Goal: Complete application form

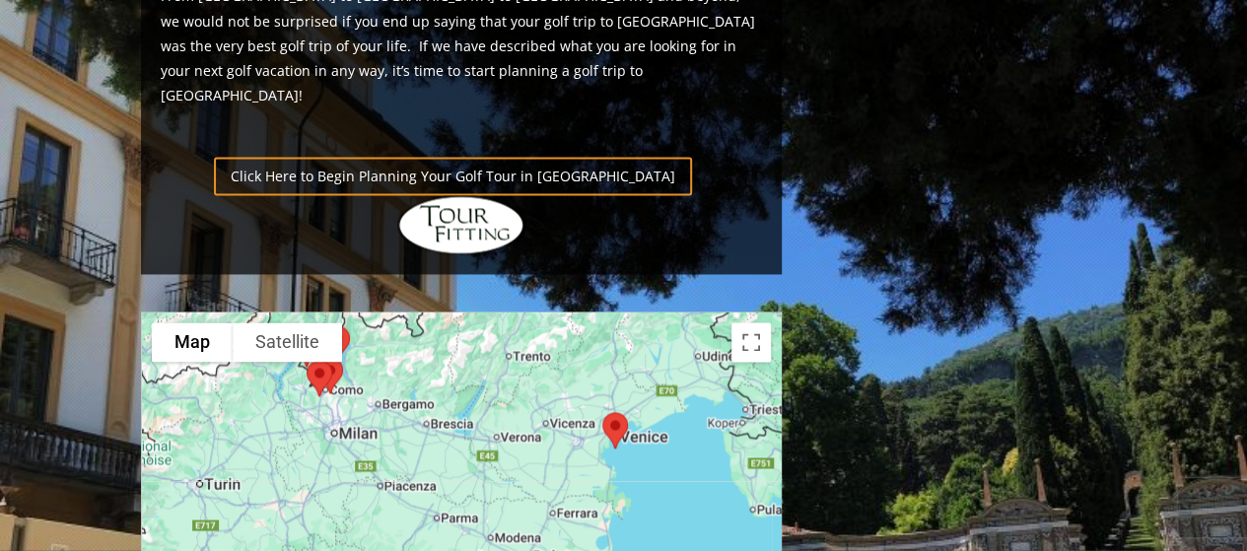
scroll to position [1473, 0]
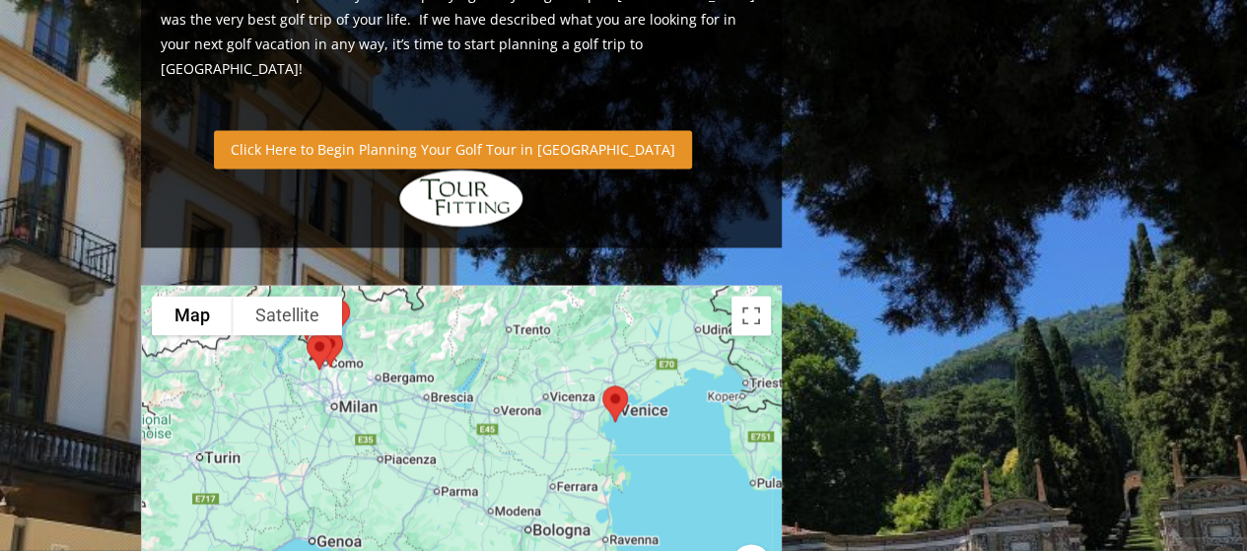
click at [412, 130] on link "Click Here to Begin Planning Your Golf Tour in [GEOGRAPHIC_DATA]" at bounding box center [453, 149] width 478 height 38
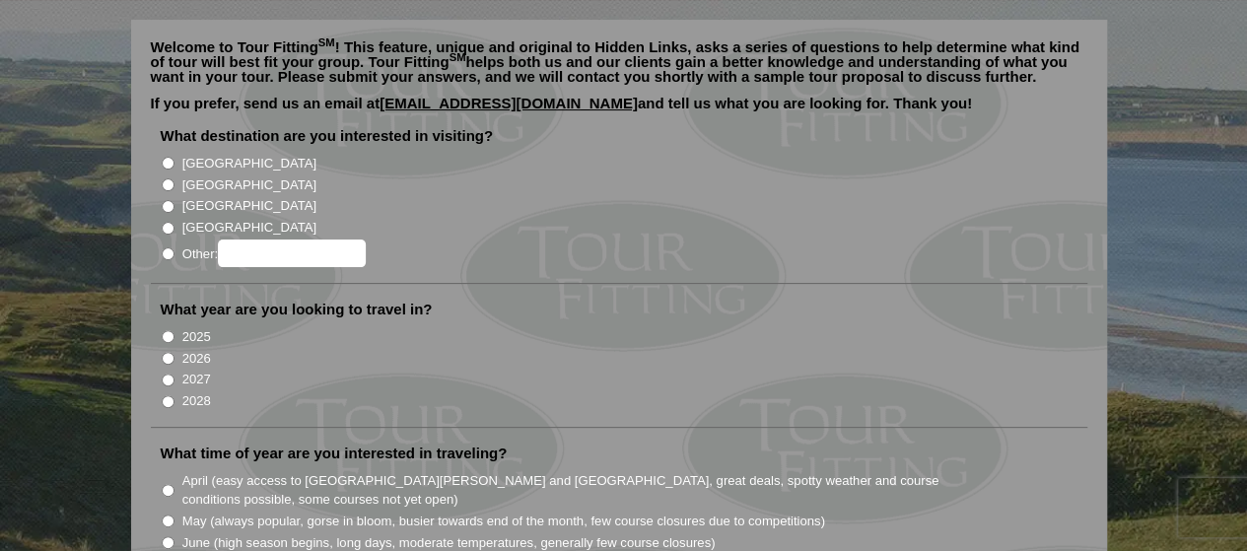
scroll to position [172, 0]
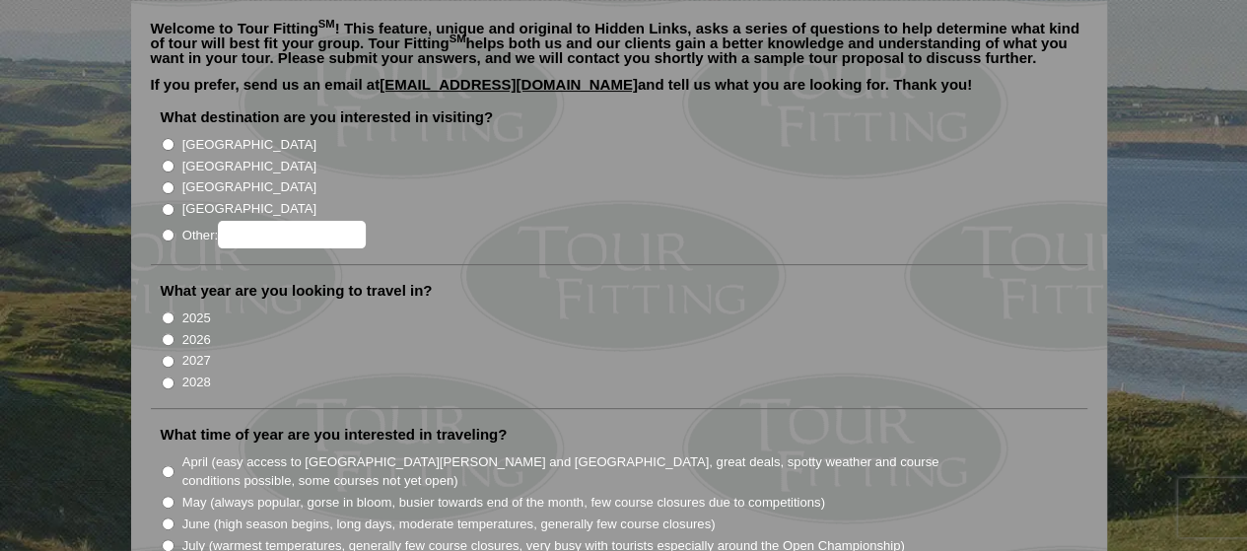
radio input "true"
click at [240, 221] on input "Other:" at bounding box center [292, 235] width 148 height 28
type input "italy"
click at [171, 333] on input "2026" at bounding box center [168, 339] width 13 height 13
radio input "true"
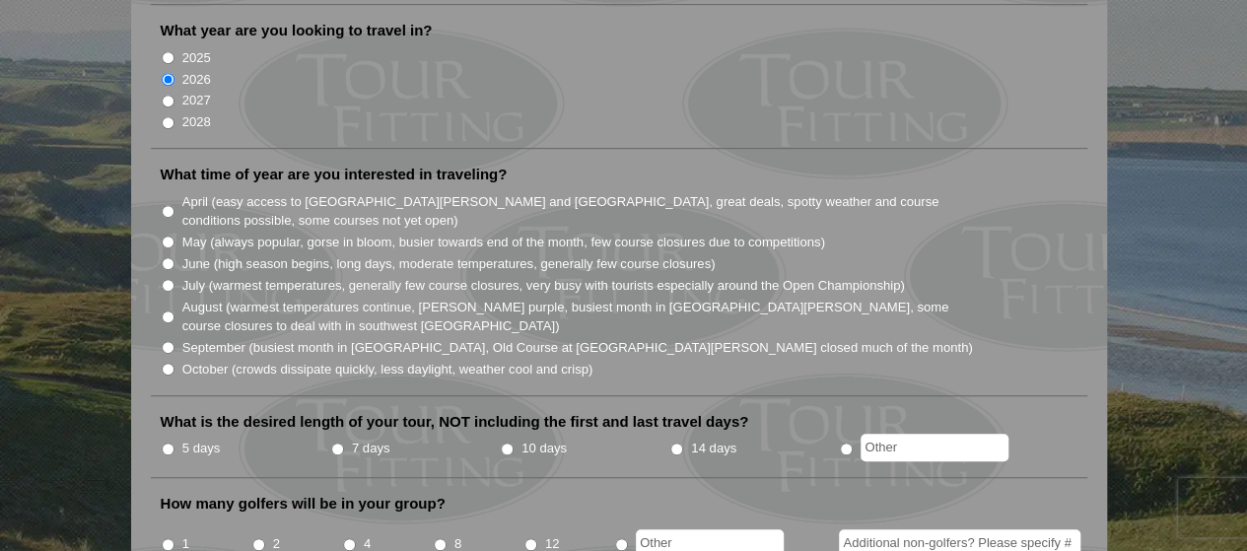
scroll to position [444, 0]
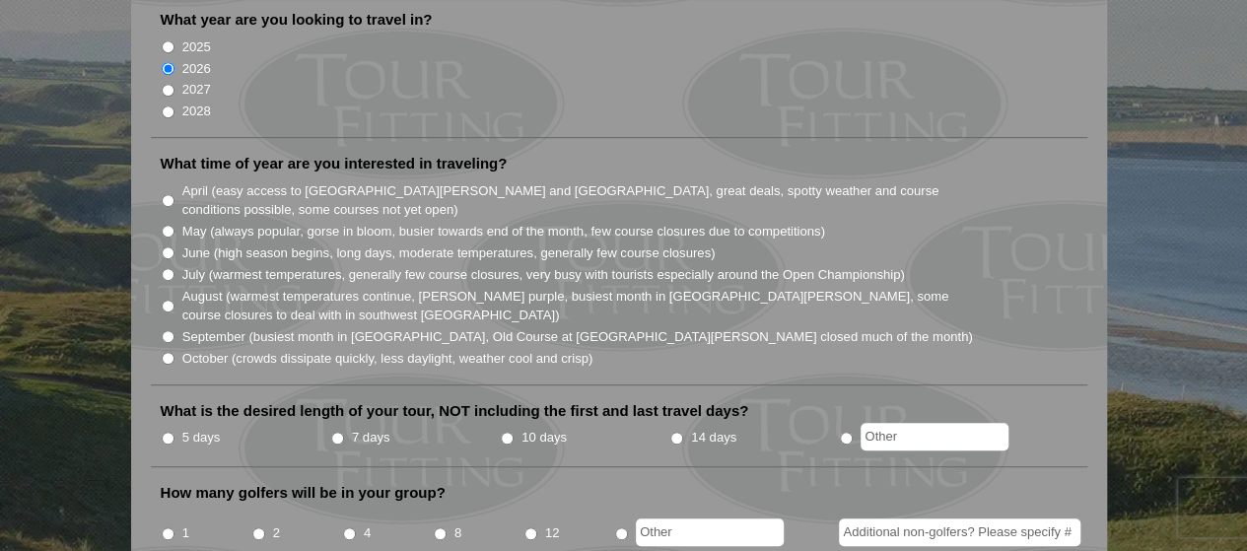
click at [171, 194] on input "April (easy access to St. Andrews and Ballybunion, great deals, spotty weather …" at bounding box center [168, 200] width 13 height 13
radio input "true"
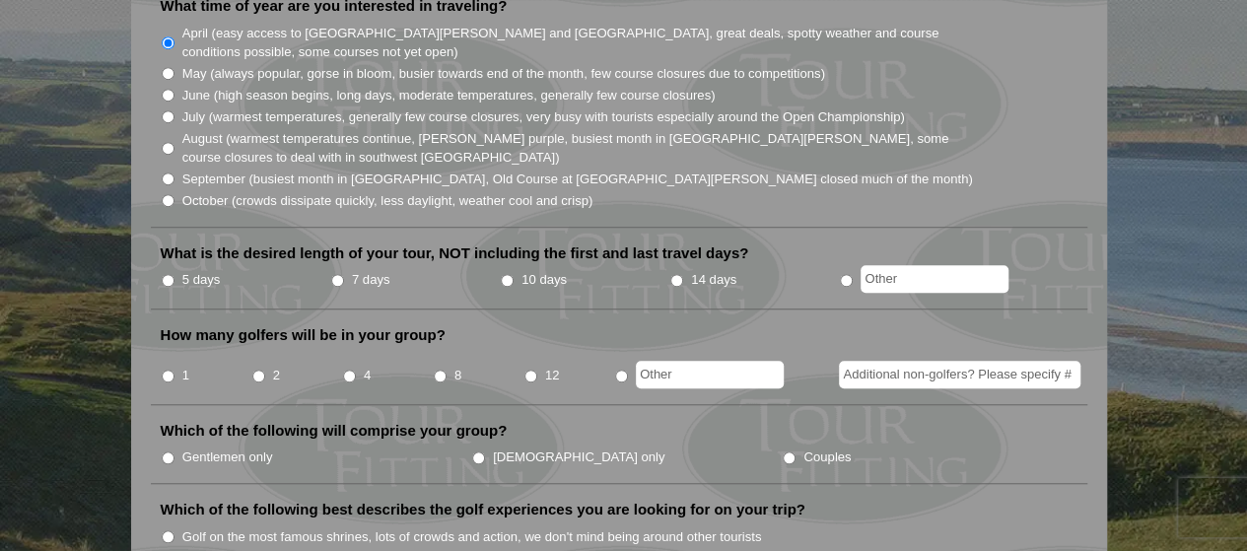
scroll to position [605, 0]
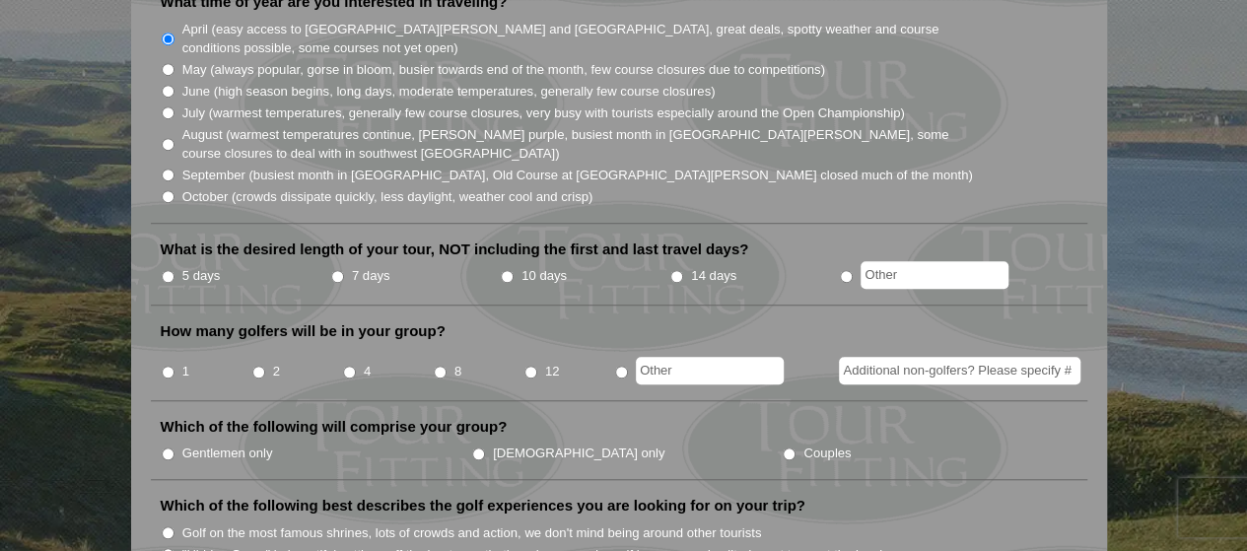
click at [166, 270] on input "5 days" at bounding box center [168, 276] width 13 height 13
radio input "true"
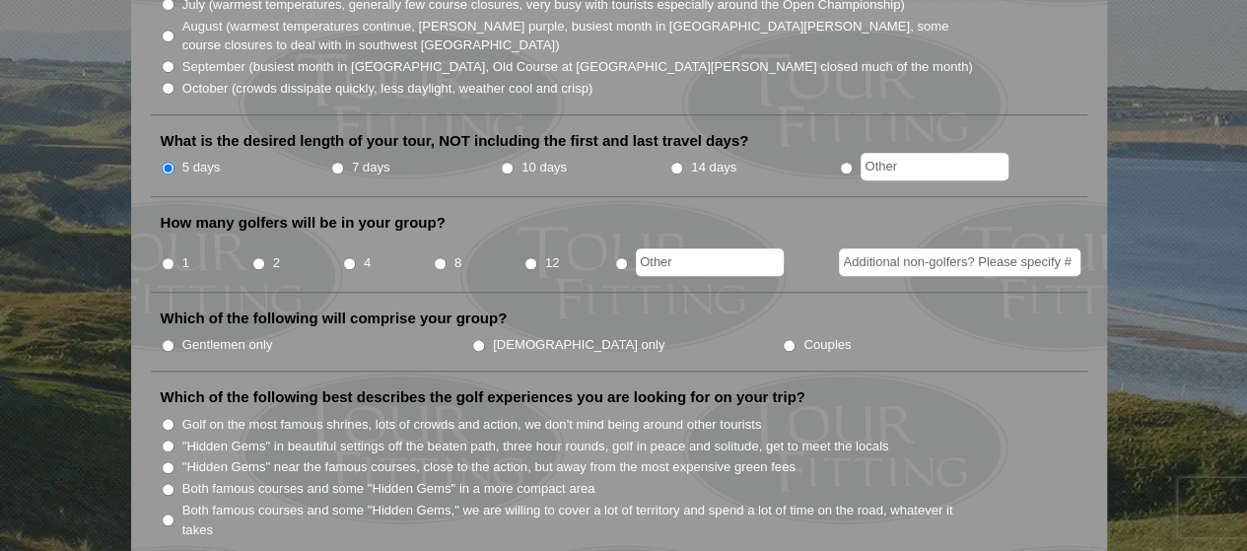
scroll to position [714, 0]
click at [531, 257] on input "12" at bounding box center [530, 263] width 13 height 13
radio input "true"
click at [165, 339] on input "Gentlemen only" at bounding box center [168, 345] width 13 height 13
radio input "true"
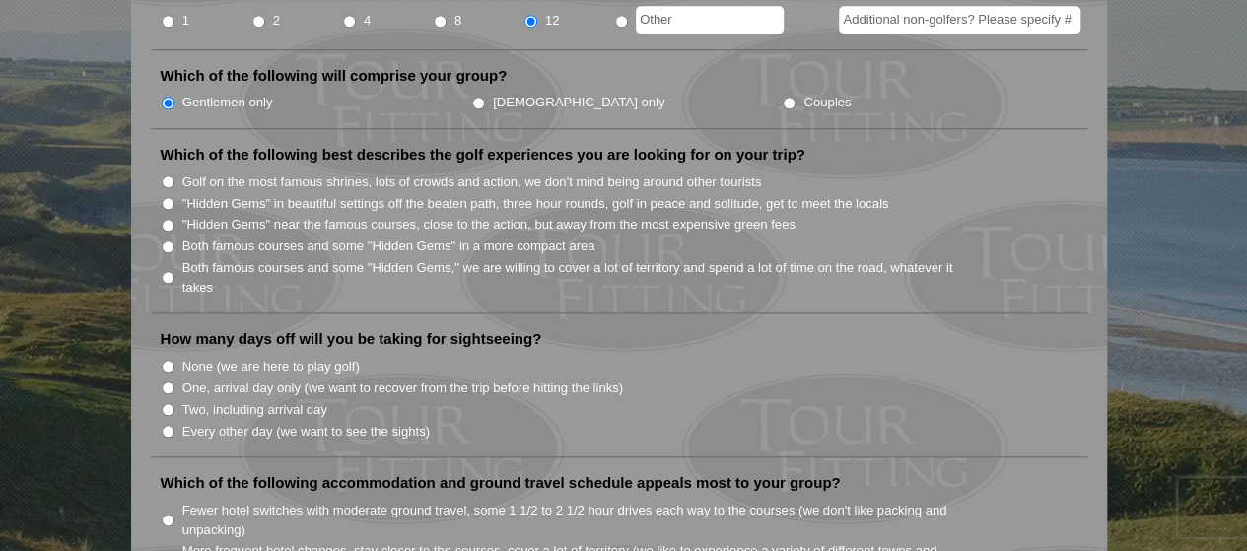
scroll to position [957, 0]
click at [166, 239] on input "Both famous courses and some "Hidden Gems" in a more compact area" at bounding box center [168, 245] width 13 height 13
radio input "true"
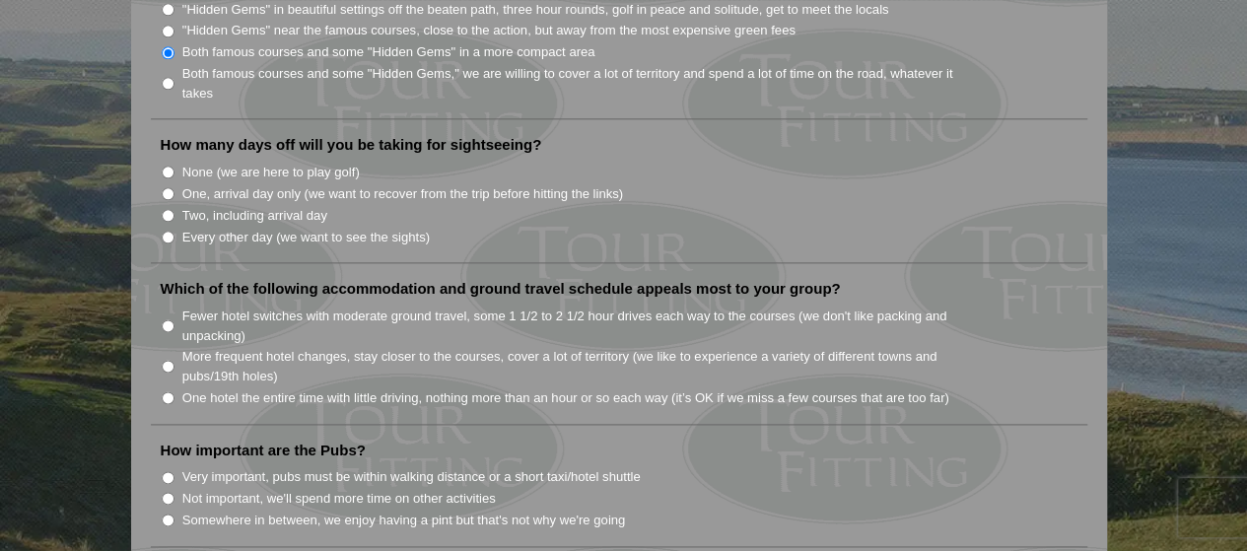
scroll to position [1161, 0]
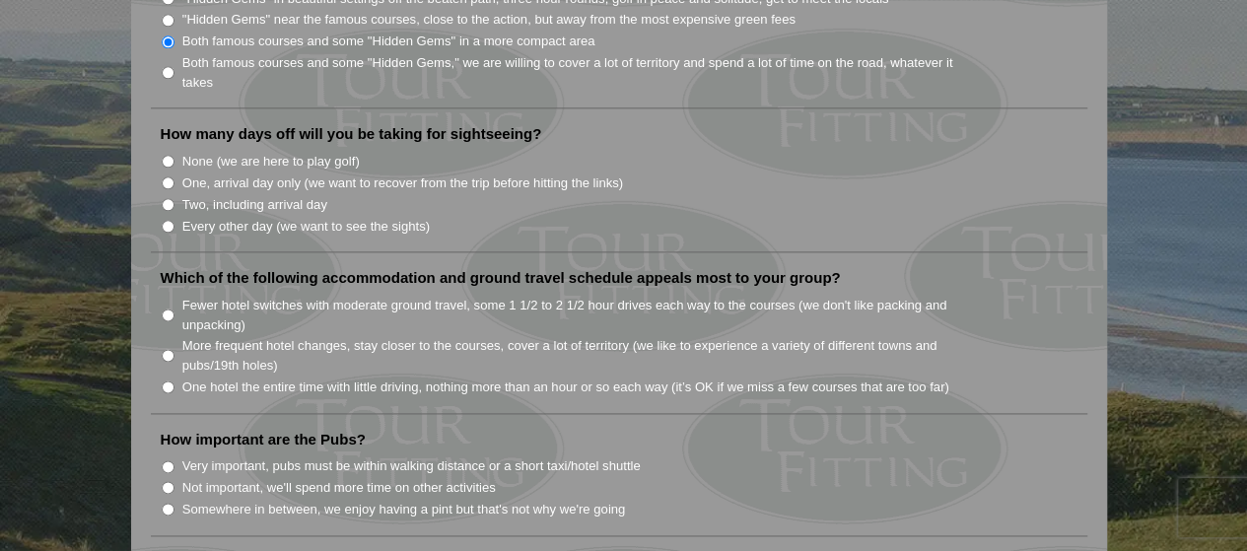
click at [165, 176] on input "One, arrival day only (we want to recover from the trip before hitting the link…" at bounding box center [168, 182] width 13 height 13
radio input "true"
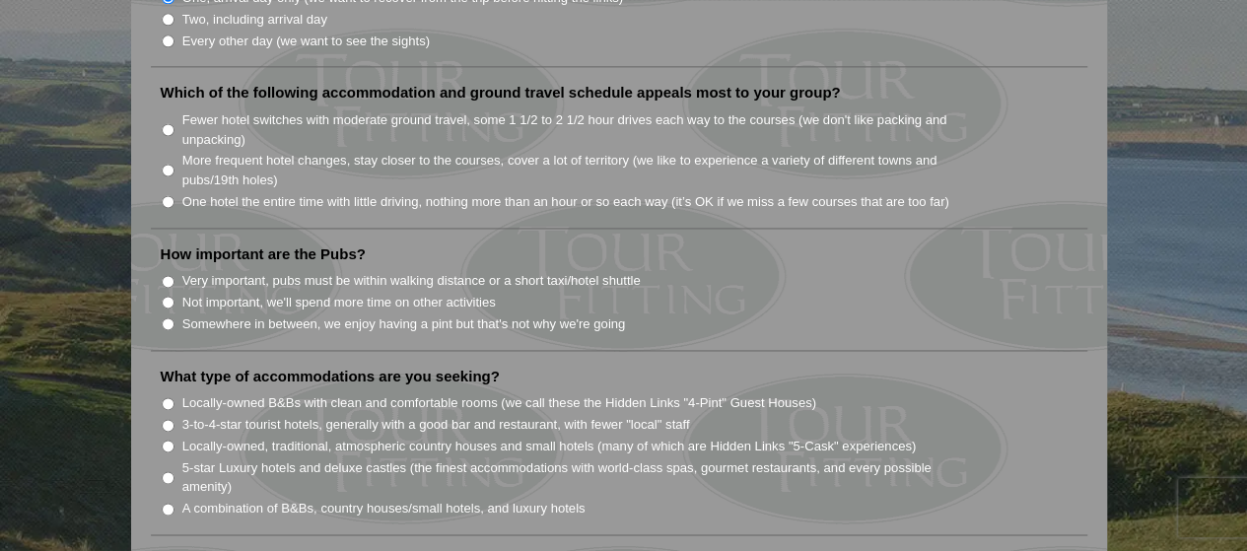
scroll to position [1346, 0]
click at [166, 123] on input "Fewer hotel switches with moderate ground travel, some 1 1/2 to 2 1/2 hour driv…" at bounding box center [168, 129] width 13 height 13
radio input "true"
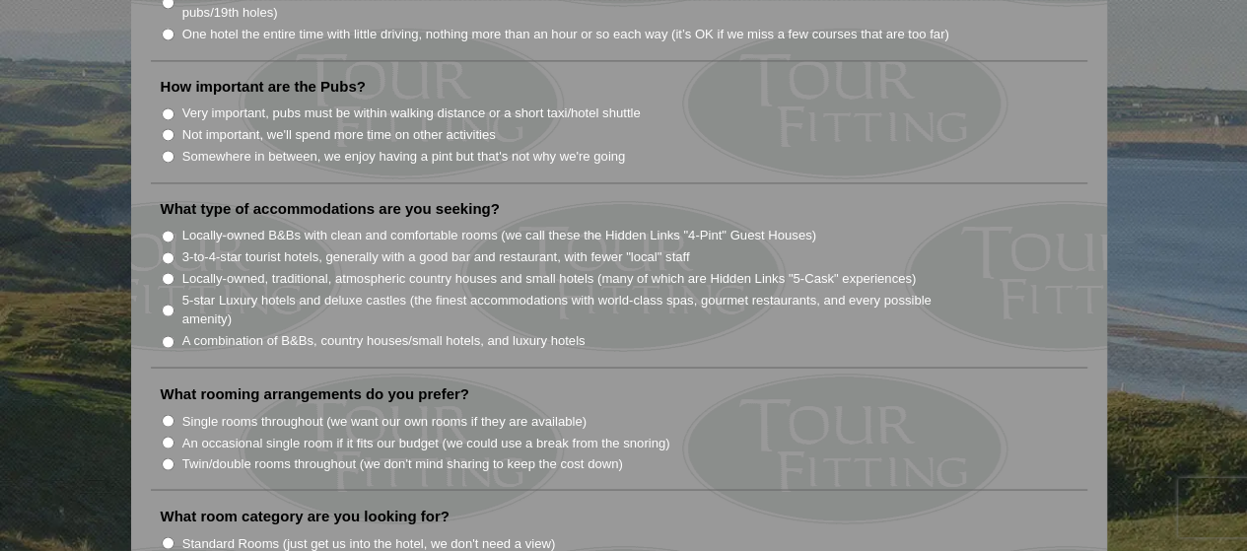
scroll to position [1519, 0]
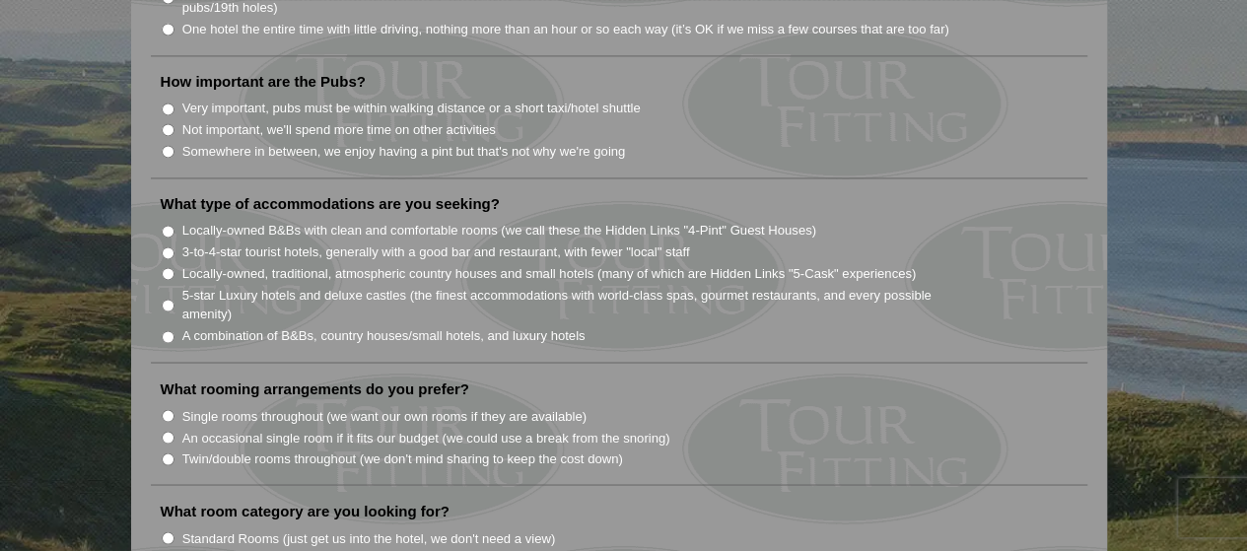
click at [165, 103] on input "Very important, pubs must be within walking distance or a short taxi/hotel shut…" at bounding box center [168, 109] width 13 height 13
radio input "true"
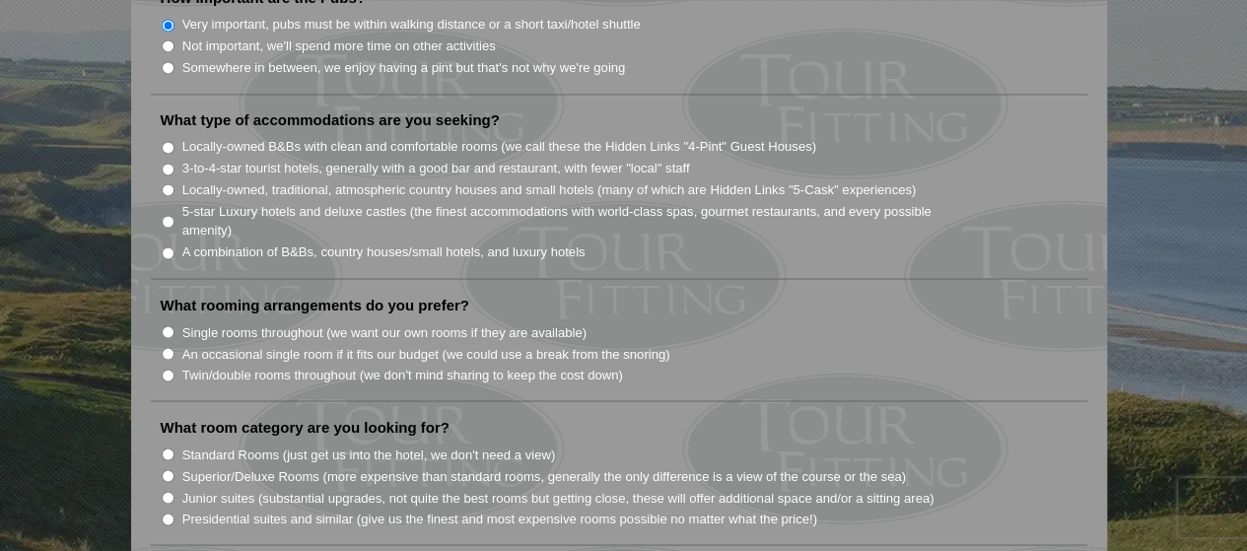
scroll to position [1615, 0]
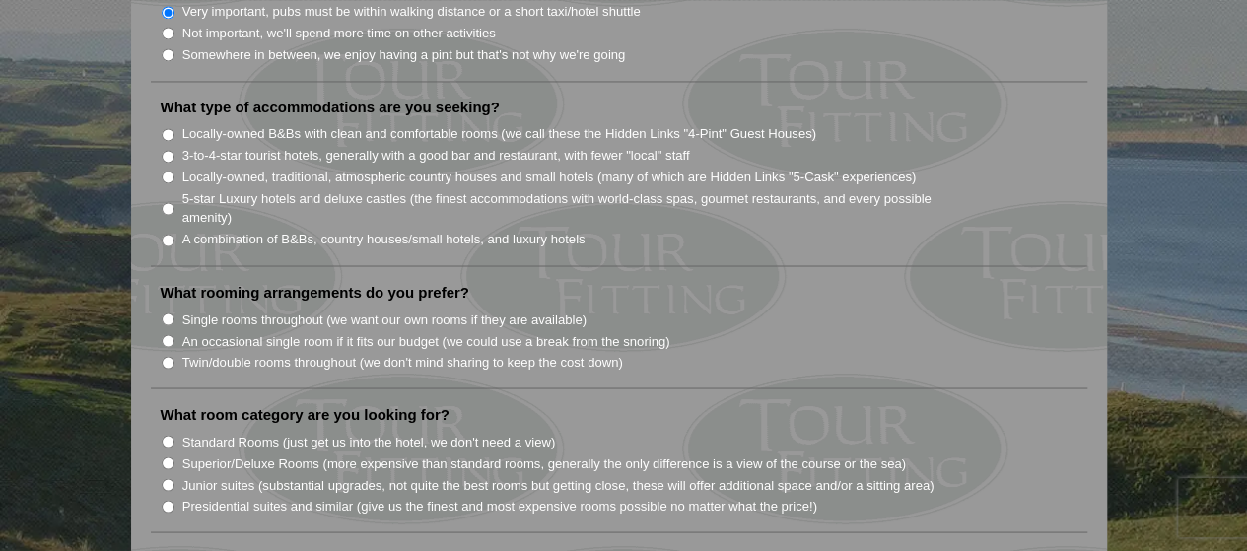
click at [165, 150] on input "3-to-4-star tourist hotels, generally with a good bar and restaurant, with fewe…" at bounding box center [168, 156] width 13 height 13
radio input "true"
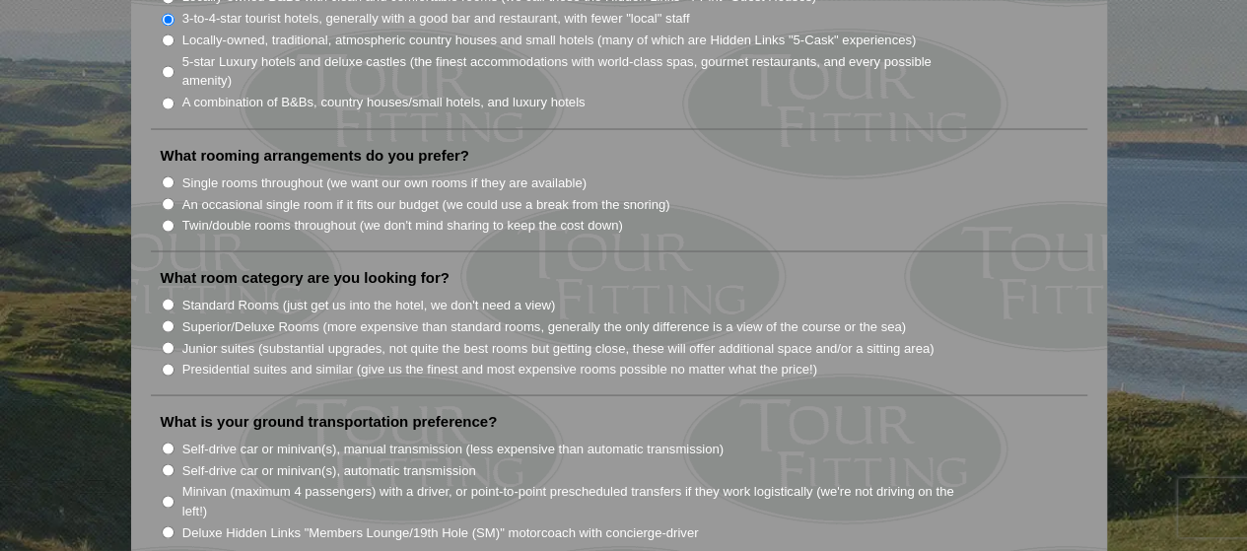
scroll to position [1754, 0]
click at [164, 217] on input "Twin/double rooms throughout (we don't mind sharing to keep the cost down)" at bounding box center [168, 223] width 13 height 13
radio input "true"
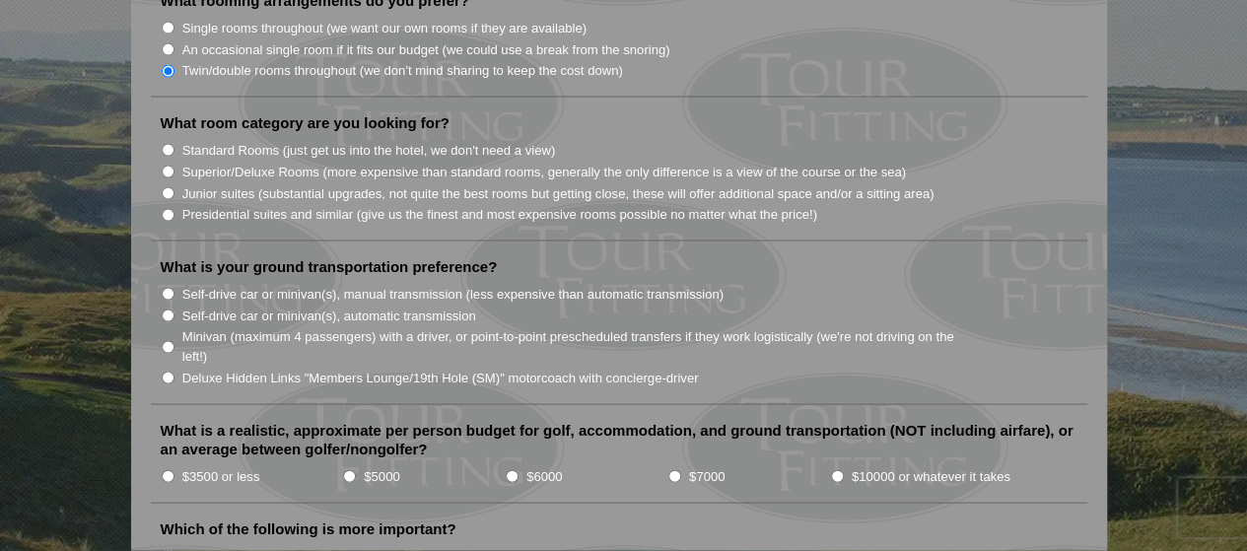
scroll to position [1908, 0]
click at [166, 142] on input "Standard Rooms (just get us into the hotel, we don't need a view)" at bounding box center [168, 148] width 13 height 13
radio input "true"
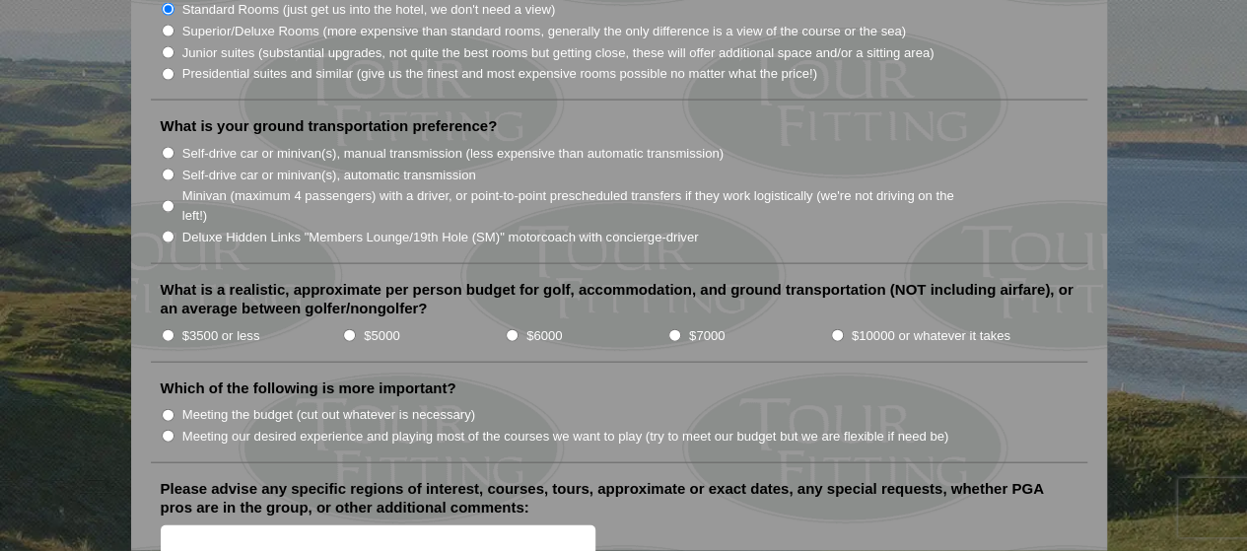
scroll to position [2053, 0]
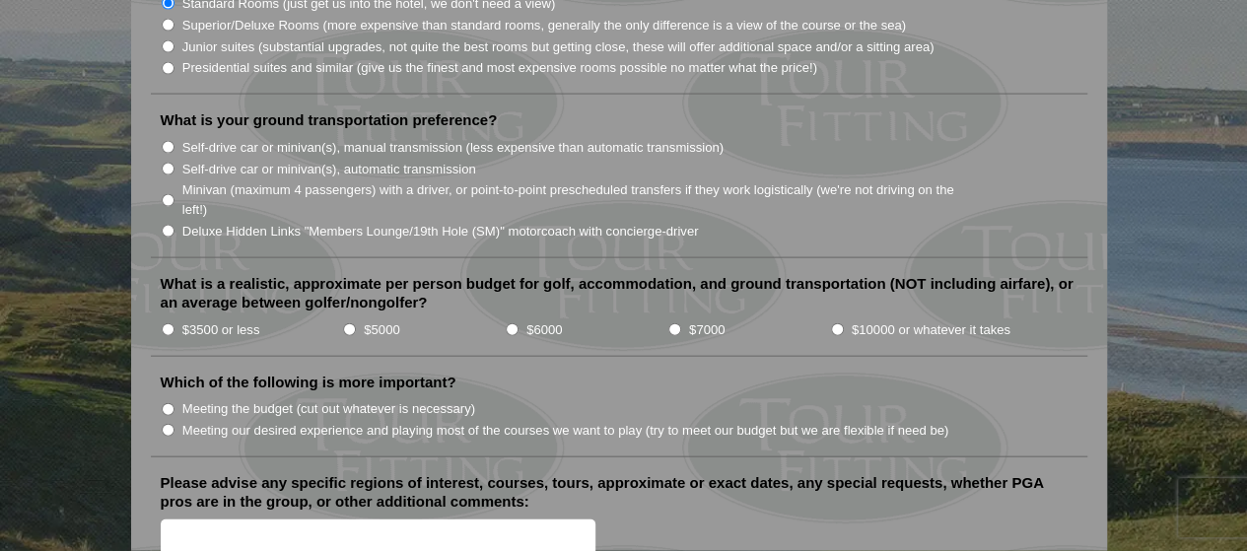
click at [169, 225] on input "Deluxe Hidden Links "Members Lounge/19th Hole (SM)" motorcoach with concierge-d…" at bounding box center [168, 231] width 13 height 13
radio input "true"
click at [169, 225] on input "Deluxe Hidden Links "Members Lounge/19th Hole (SM)" motorcoach with concierge-d…" at bounding box center [168, 231] width 13 height 13
click at [161, 318] on li "$3500 or less" at bounding box center [252, 329] width 182 height 22
click at [170, 323] on input "$3500 or less" at bounding box center [168, 329] width 13 height 13
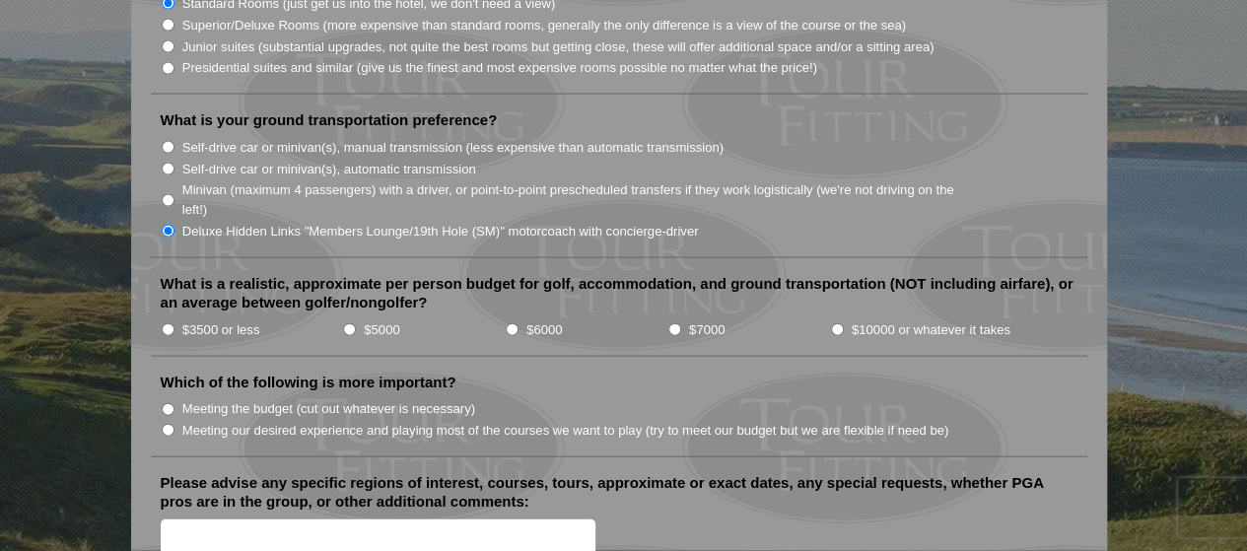
radio input "true"
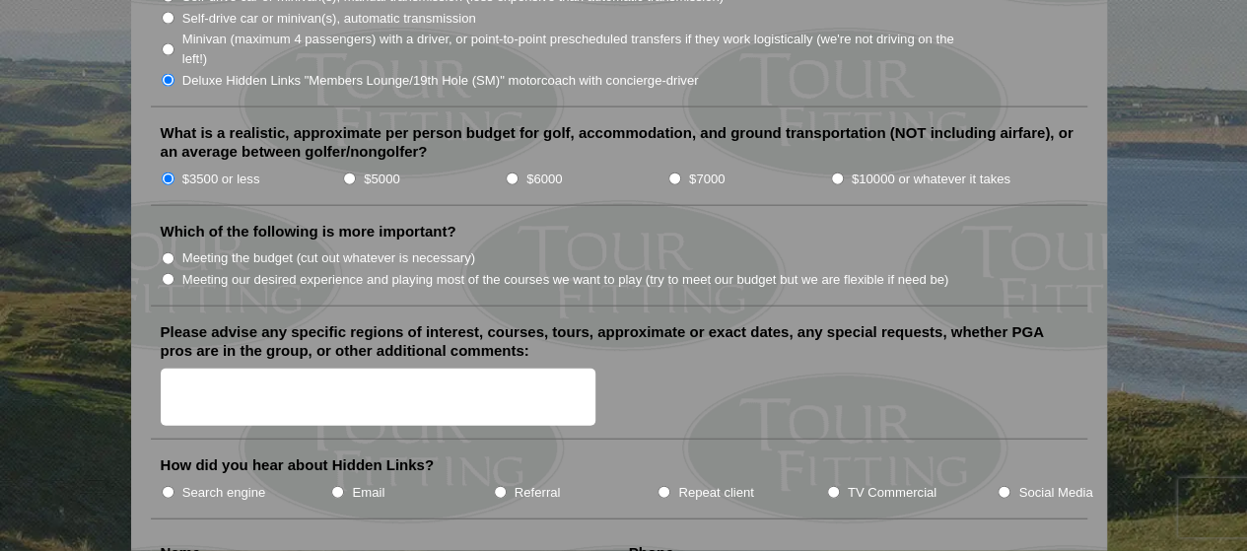
scroll to position [2231, 0]
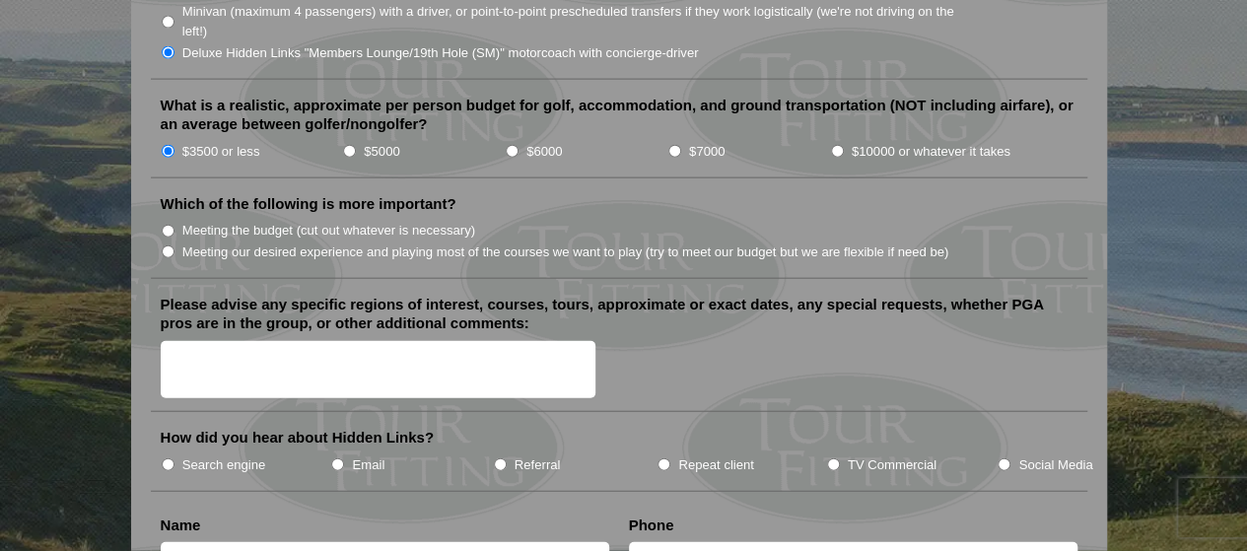
click at [165, 225] on input "Meeting the budget (cut out whatever is necessary)" at bounding box center [168, 231] width 13 height 13
radio input "true"
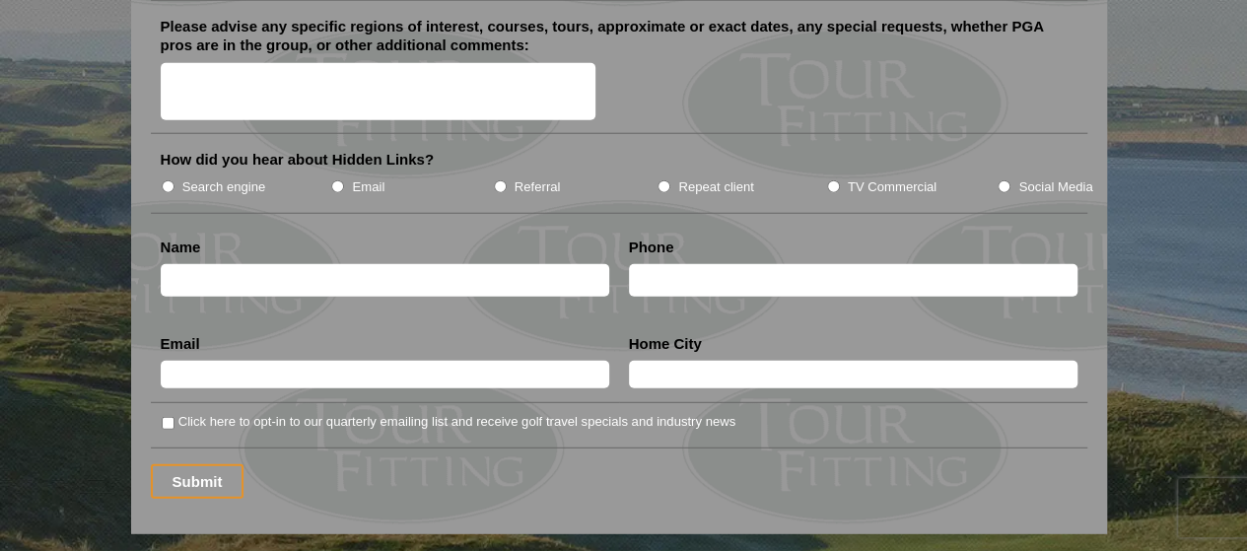
scroll to position [2516, 0]
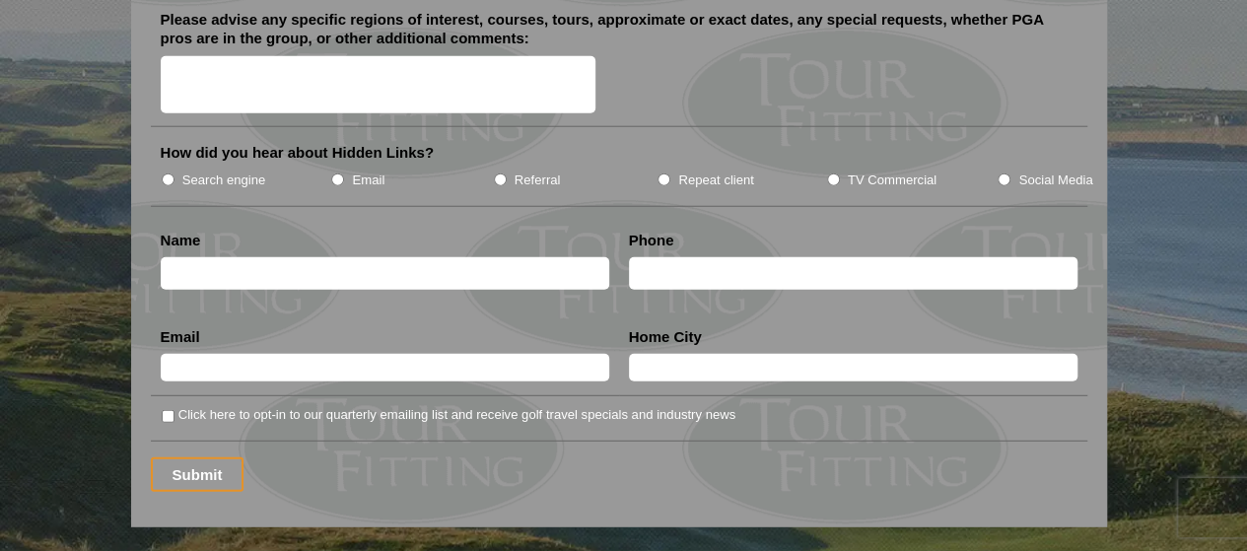
click at [827, 173] on input "TV Commercial" at bounding box center [833, 179] width 13 height 13
radio input "true"
click at [1002, 173] on input "Social Media" at bounding box center [1003, 179] width 13 height 13
radio input "true"
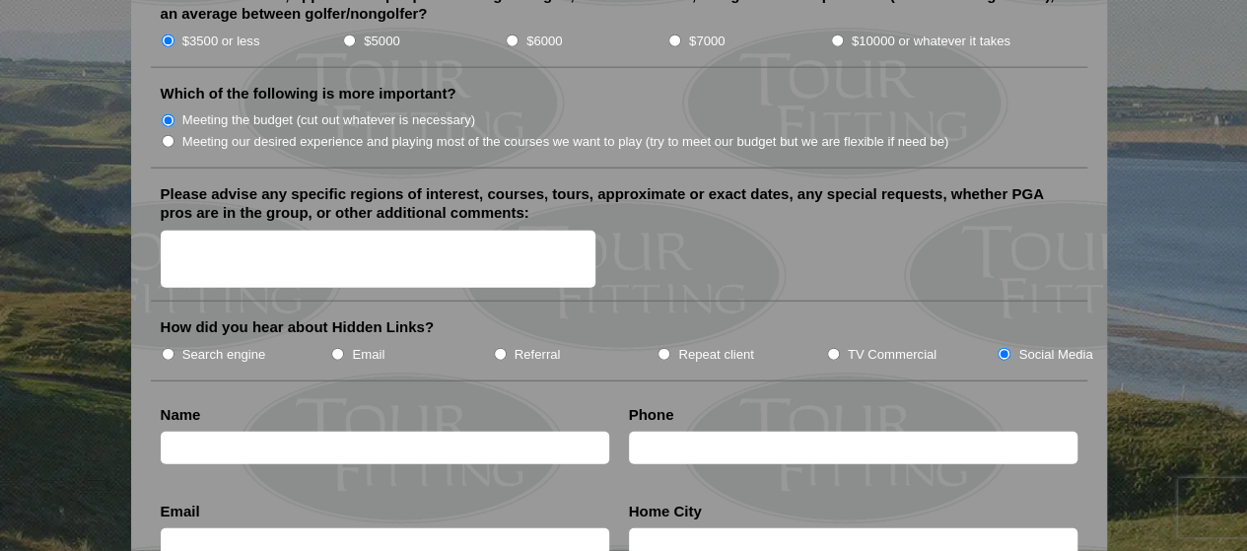
scroll to position [2311, 0]
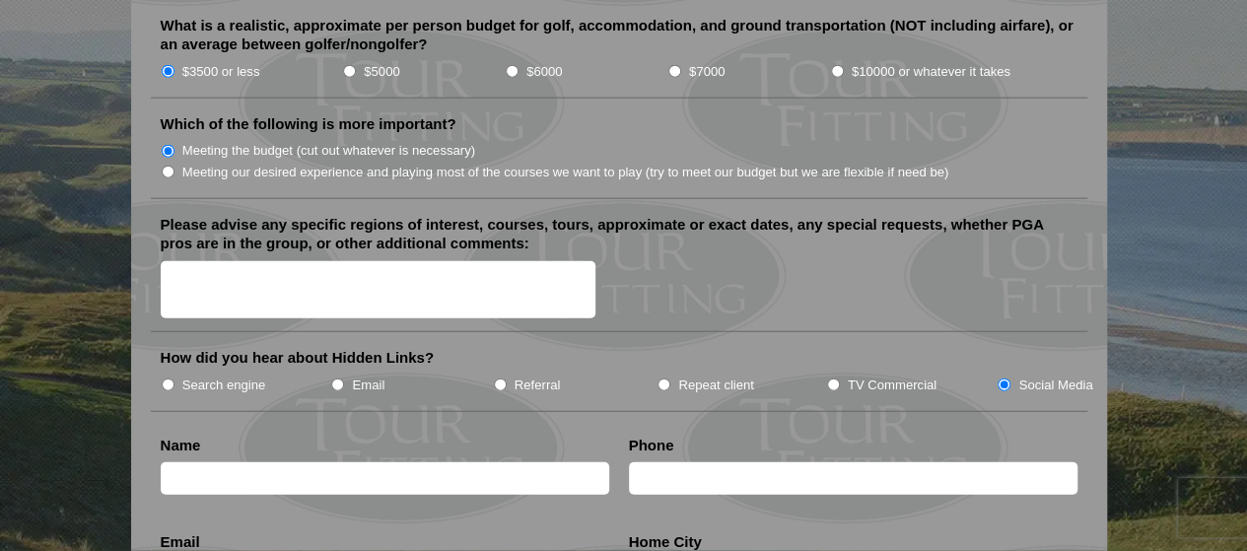
click at [296, 261] on textarea "Please advise any specific regions of interest, courses, tours, approximate or …" at bounding box center [379, 290] width 436 height 58
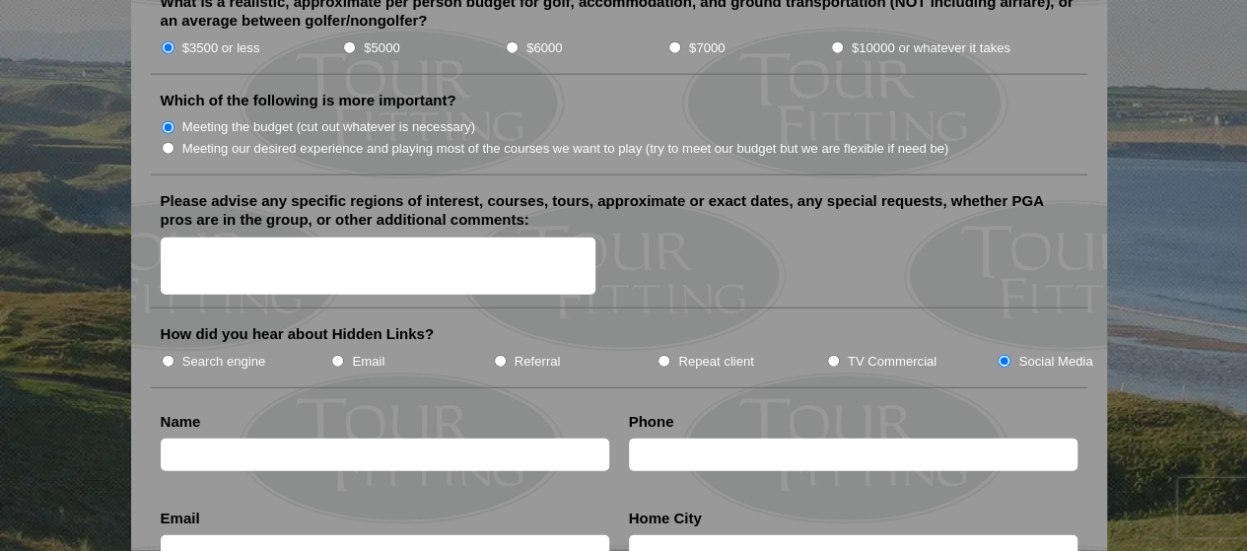
scroll to position [2353, 0]
